Goal: Navigation & Orientation: Find specific page/section

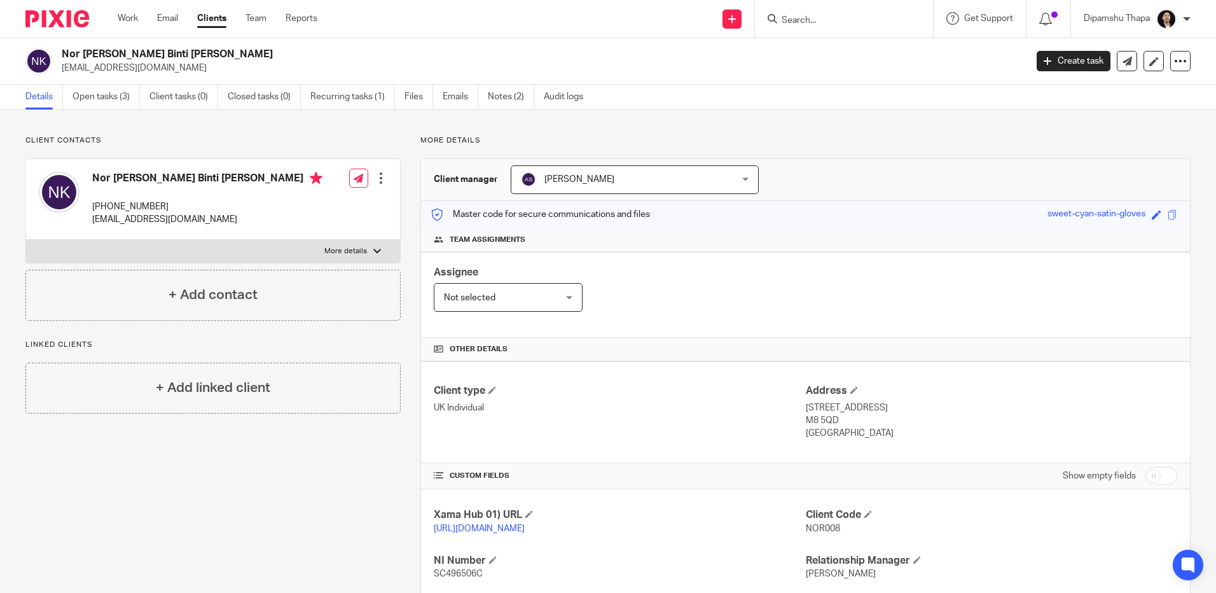
scroll to position [157, 0]
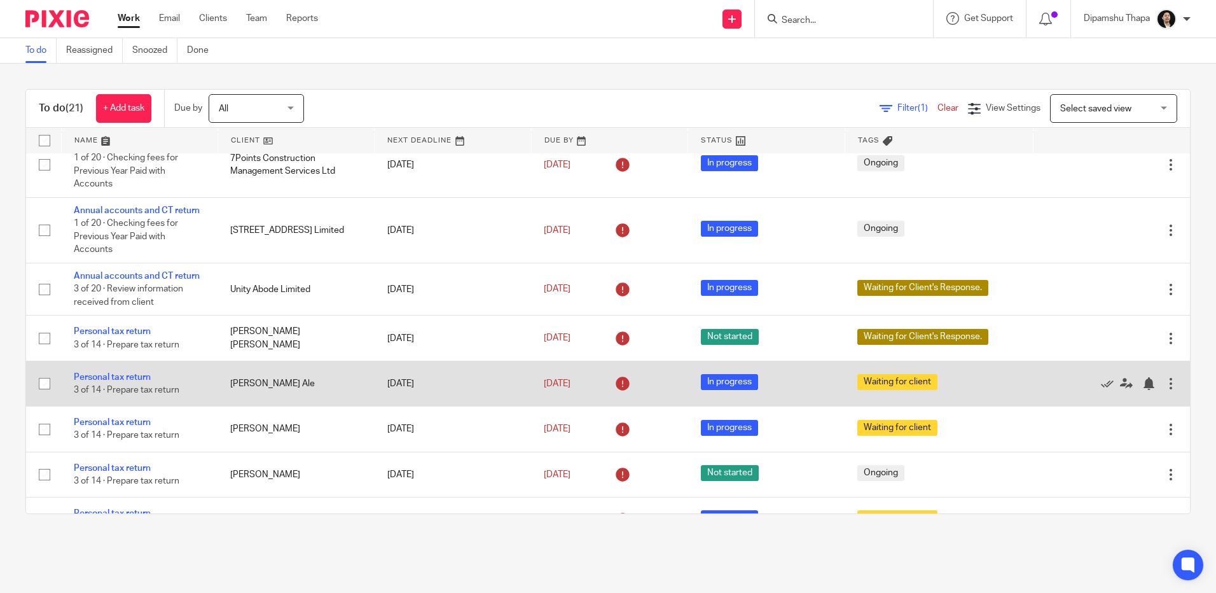
scroll to position [535, 0]
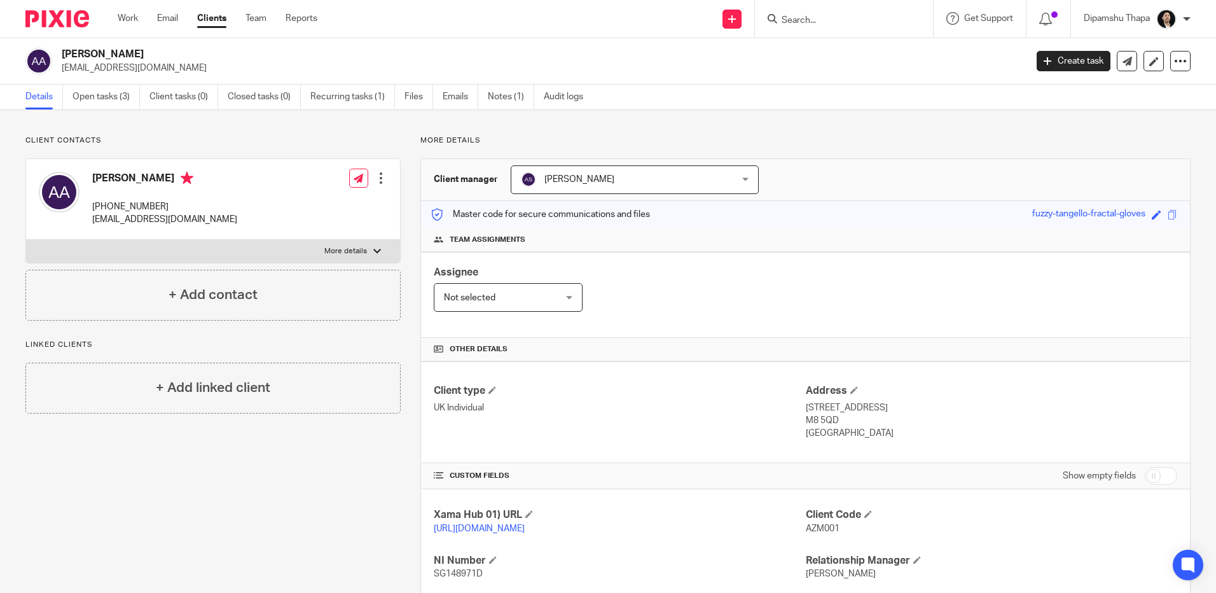
scroll to position [182, 0]
